Goal: Transaction & Acquisition: Purchase product/service

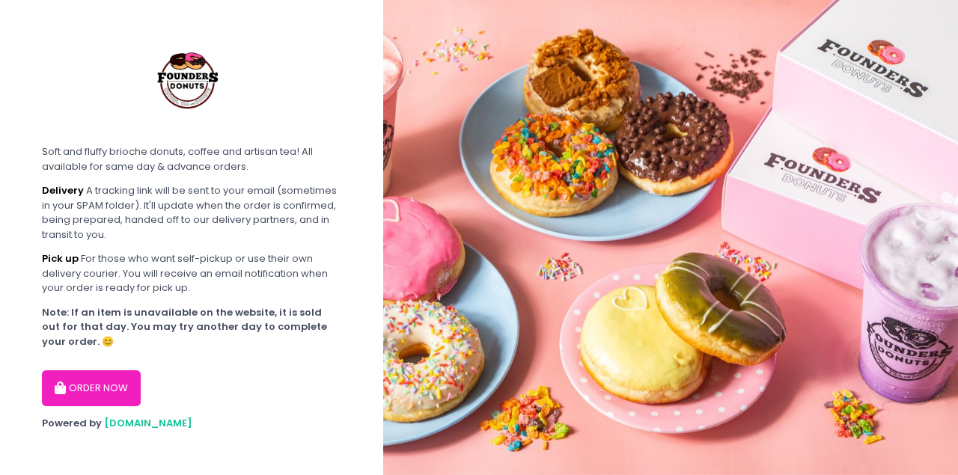
click at [110, 384] on button "ORDER NOW" at bounding box center [91, 389] width 99 height 36
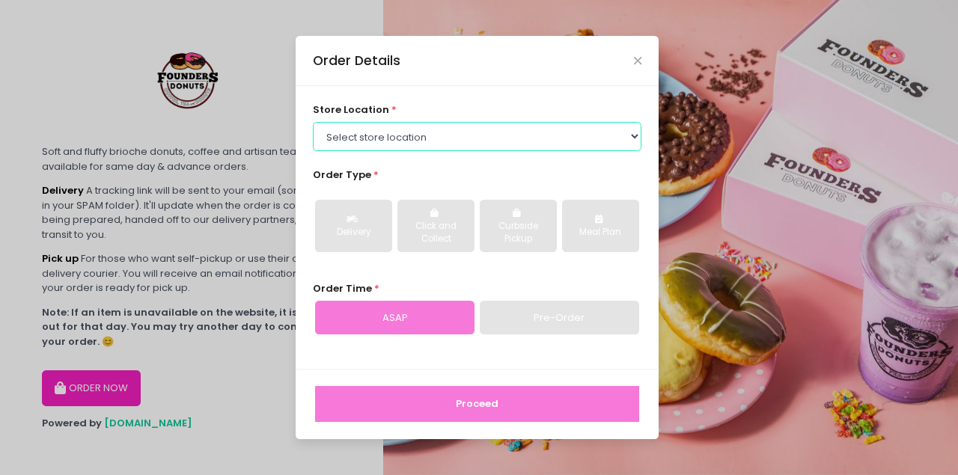
click at [424, 123] on select "Select store location Founders Donuts - [PERSON_NAME] Founders Donuts - [GEOGRA…" at bounding box center [477, 136] width 329 height 28
select select "6823519f7f461c106b9614ee"
click at [313, 122] on select "Select store location Founders Donuts - [PERSON_NAME] Founders Donuts - [GEOGRA…" at bounding box center [477, 136] width 329 height 28
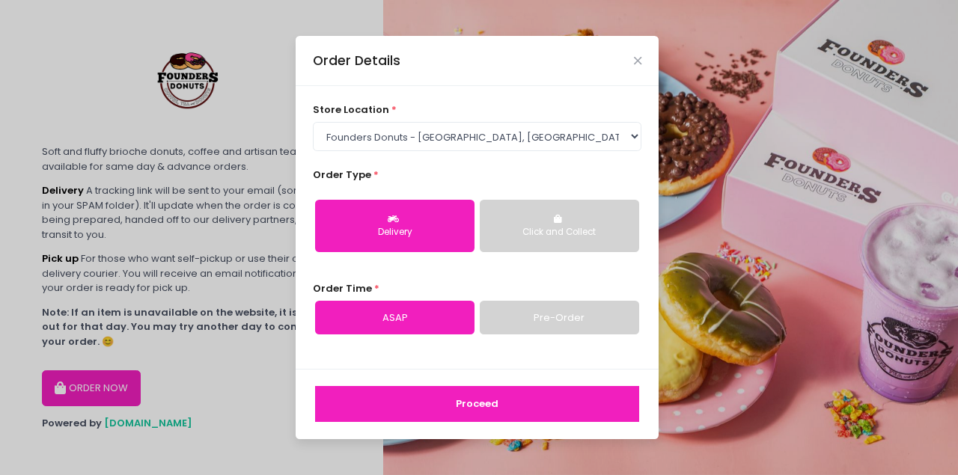
click at [543, 231] on div "Click and Collect" at bounding box center [559, 232] width 138 height 13
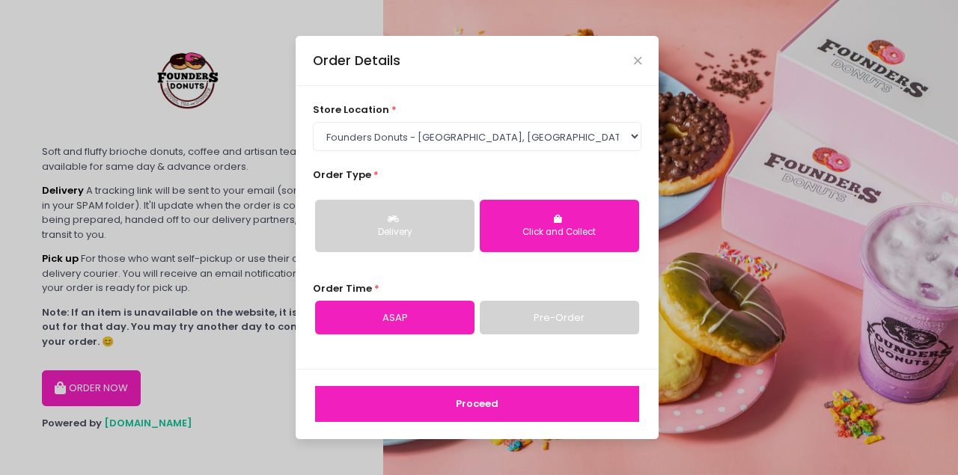
click at [516, 311] on link "Pre-Order" at bounding box center [559, 318] width 159 height 34
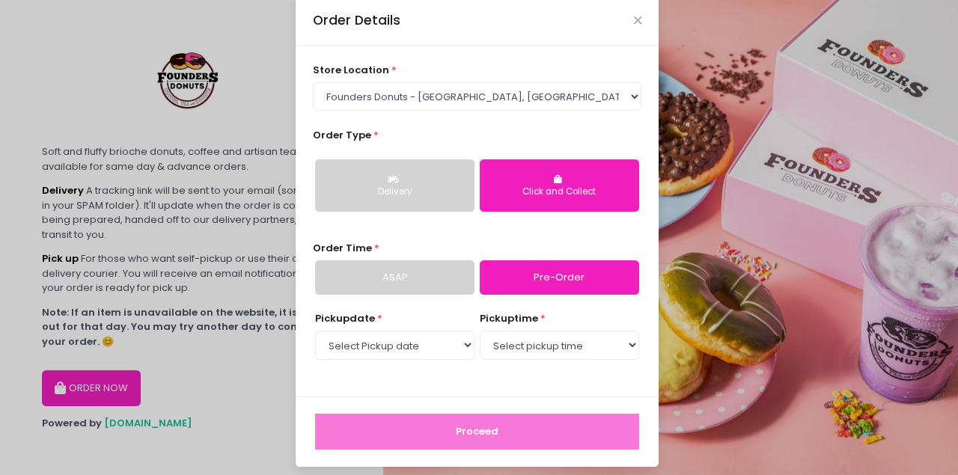
scroll to position [29, 0]
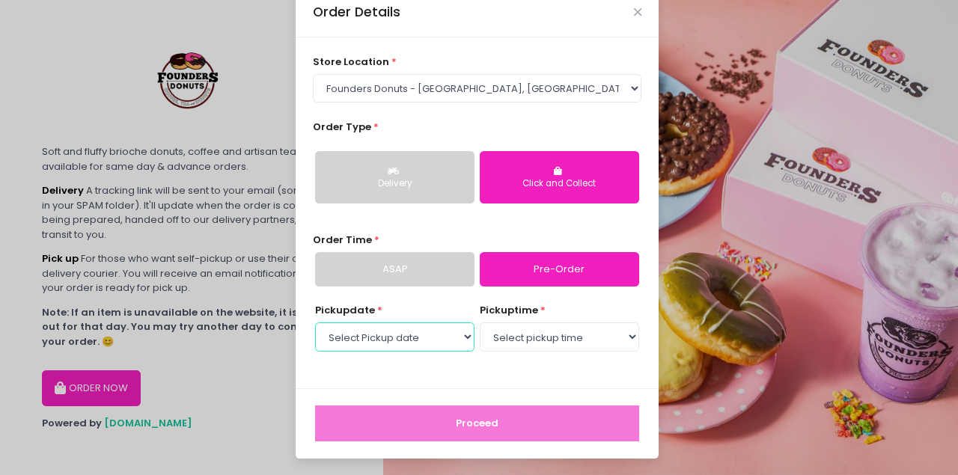
click at [424, 329] on select "Select Pickup date [DATE] [DATE] [DATE] [DATE] [DATE] [DATE] [DATE] [DATE] [DAT…" at bounding box center [394, 337] width 159 height 28
select select "[DATE]"
click at [315, 323] on select "Select Pickup date [DATE] [DATE] [DATE] [DATE] [DATE] [DATE] [DATE] [DATE] [DAT…" at bounding box center [394, 337] width 159 height 28
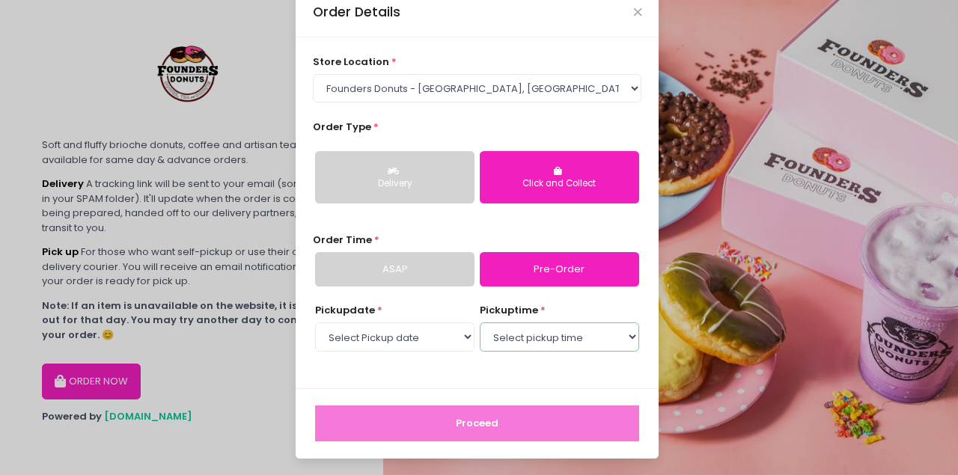
click at [546, 338] on select "Select pickup time 08:00 AM - 08:30 AM 08:30 AM - 09:00 AM 09:00 AM - 09:30 AM …" at bounding box center [559, 337] width 159 height 28
select select "18:30"
click at [480, 323] on select "Select pickup time 08:00 AM - 08:30 AM 08:30 AM - 09:00 AM 09:00 AM - 09:30 AM …" at bounding box center [559, 337] width 159 height 28
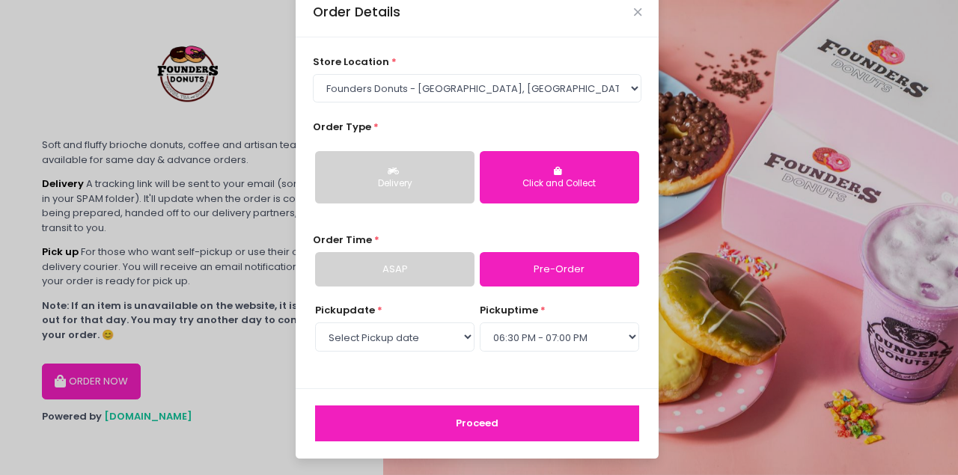
click at [472, 423] on button "Proceed" at bounding box center [477, 424] width 324 height 36
